Goal: Navigation & Orientation: Find specific page/section

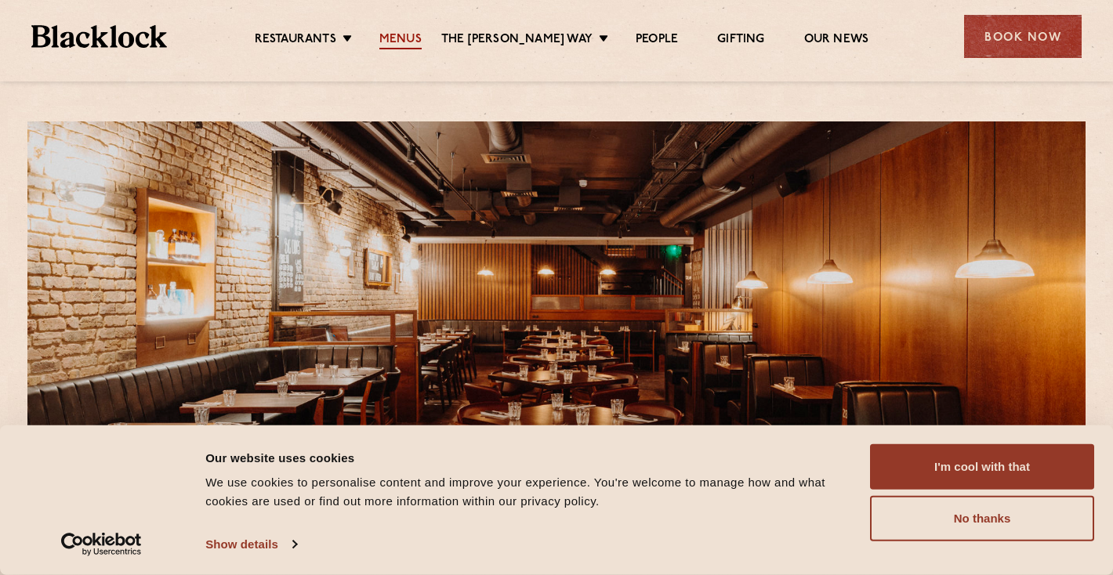
click at [418, 43] on link "Menus" at bounding box center [400, 40] width 42 height 17
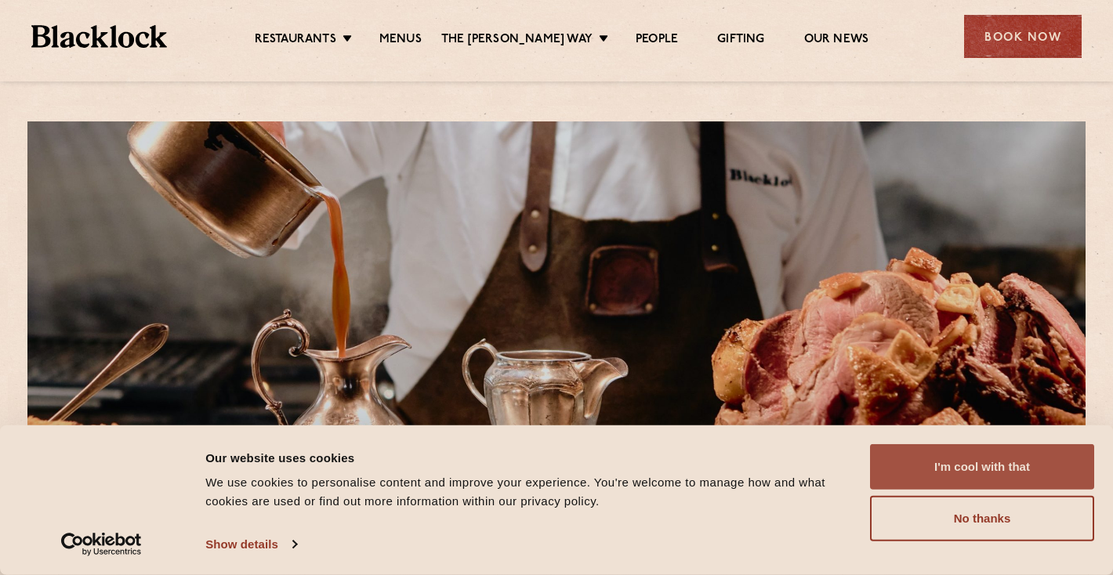
click at [966, 480] on button "I'm cool with that" at bounding box center [982, 466] width 224 height 45
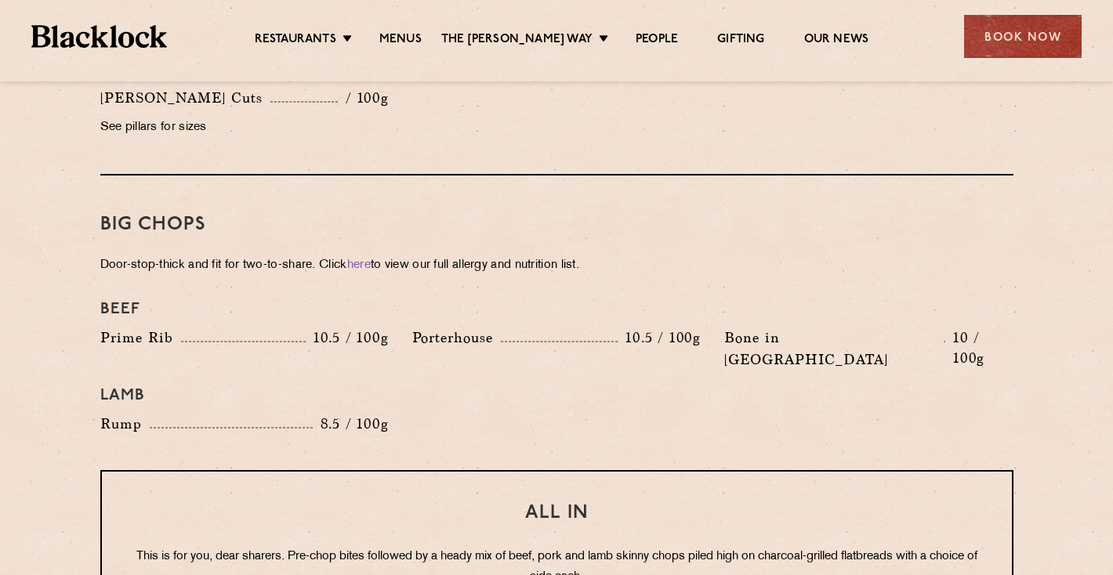
scroll to position [2246, 0]
